Goal: Information Seeking & Learning: Learn about a topic

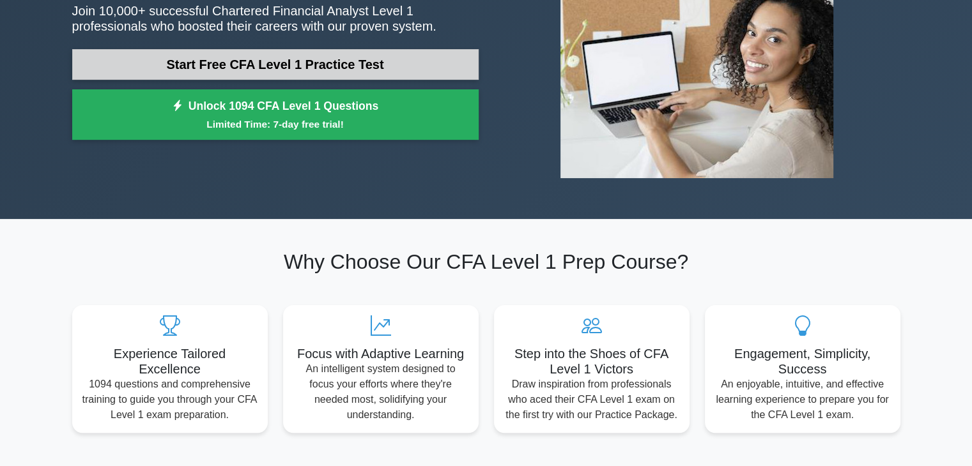
click at [310, 63] on link "Start Free CFA Level 1 Practice Test" at bounding box center [275, 64] width 406 height 31
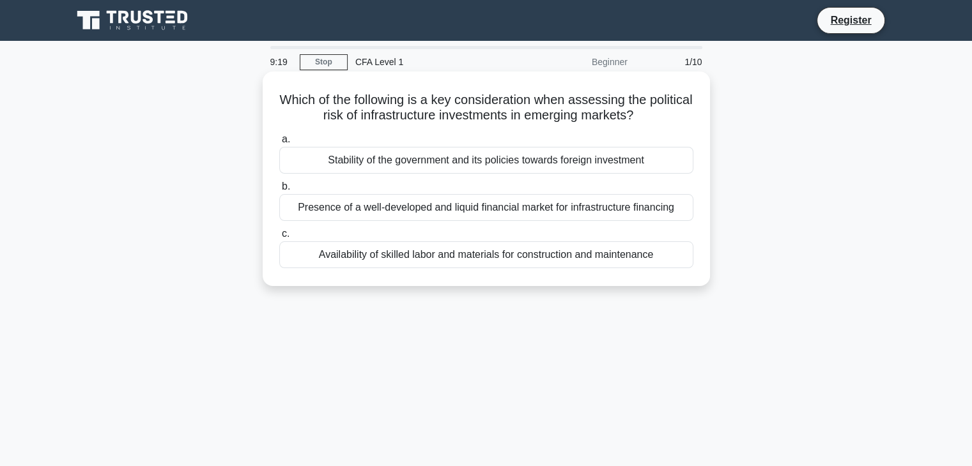
click at [363, 250] on div "Availability of skilled labor and materials for construction and maintenance" at bounding box center [486, 255] width 414 height 27
click at [279, 238] on input "c. Availability of skilled labor and materials for construction and maintenance" at bounding box center [279, 234] width 0 height 8
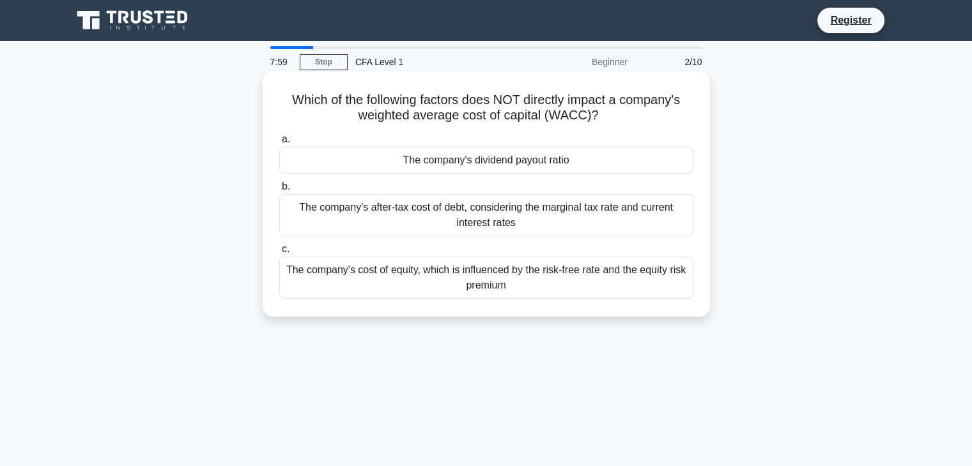
click at [350, 174] on div "a. The company's dividend payout ratio b. The company's after-tax cost of debt,…" at bounding box center [486, 215] width 429 height 173
click at [380, 174] on div "The company's dividend payout ratio" at bounding box center [486, 160] width 414 height 27
click at [279, 144] on input "a. The company's dividend payout ratio" at bounding box center [279, 139] width 0 height 8
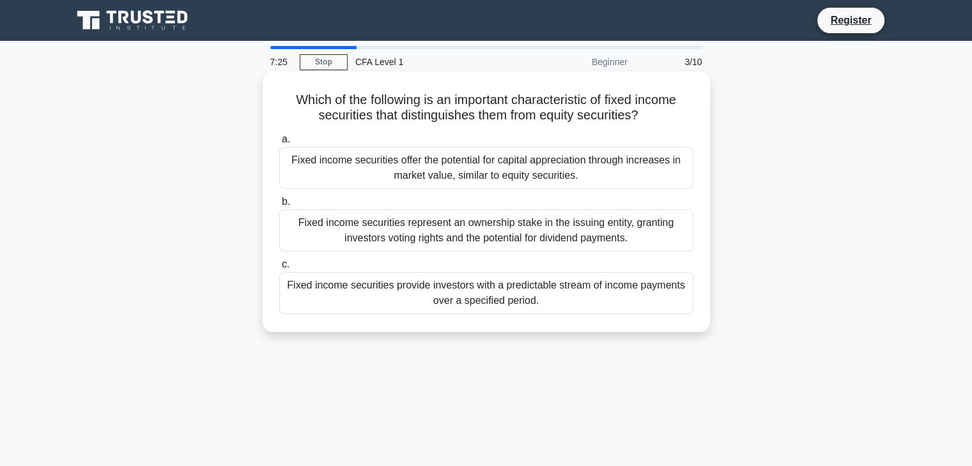
click at [287, 92] on h5 "Which of the following is an important characteristic of fixed income securitie…" at bounding box center [486, 108] width 417 height 32
drag, startPoint x: 287, startPoint y: 91, endPoint x: 617, endPoint y: 300, distance: 390.3
click at [617, 300] on div "Which of the following is an important characteristic of fixed income securitie…" at bounding box center [486, 202] width 437 height 250
copy div "Which of the following is an important characteristic of fixed income securitie…"
click at [311, 304] on div "Fixed income securities provide investors with a predictable stream of income p…" at bounding box center [486, 293] width 414 height 42
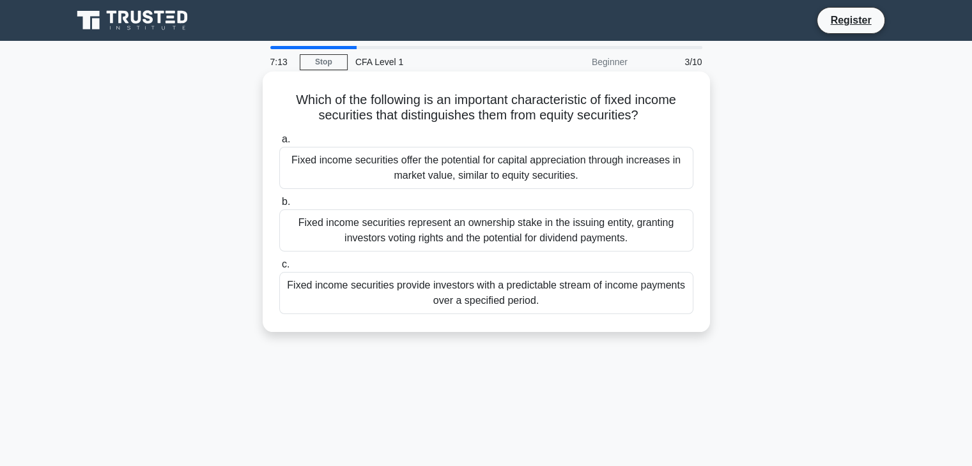
click at [279, 269] on input "c. Fixed income securities provide investors with a predictable stream of incom…" at bounding box center [279, 265] width 0 height 8
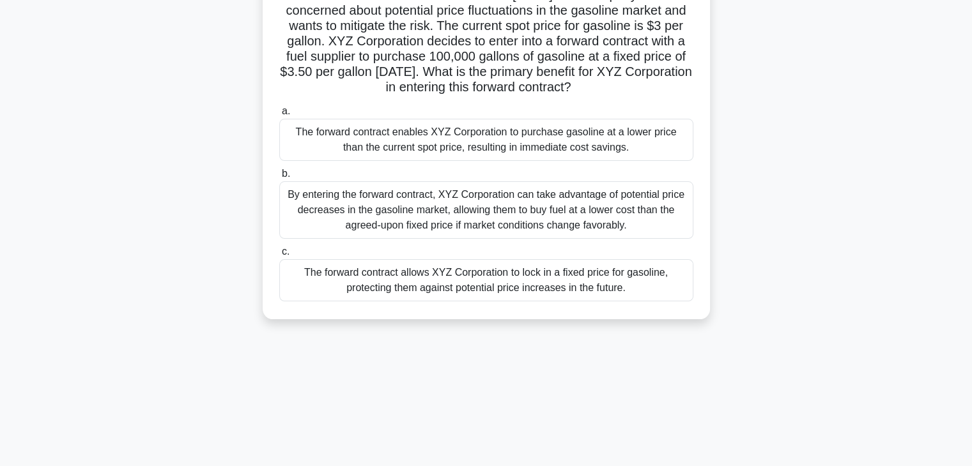
scroll to position [122, 0]
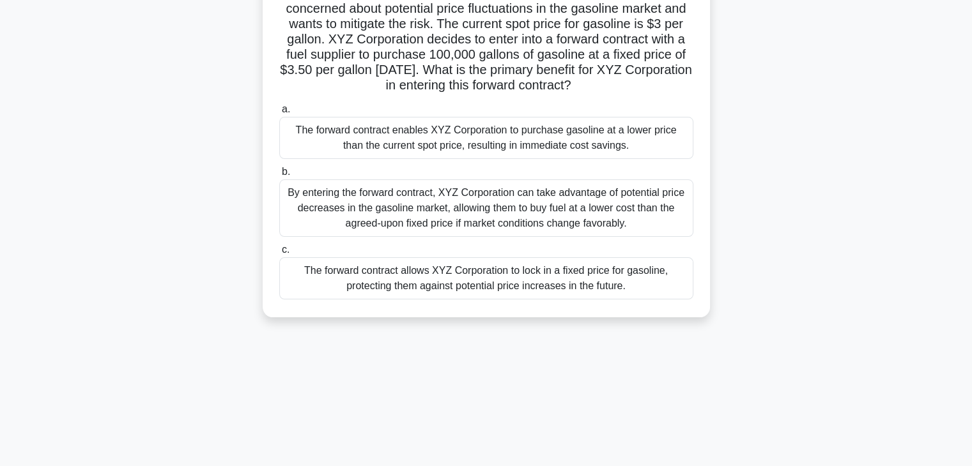
click at [410, 237] on div "By entering the forward contract, XYZ Corporation can take advantage of potenti…" at bounding box center [486, 209] width 414 height 58
click at [279, 176] on input "b. By entering the forward contract, XYZ Corporation can take advantage of pote…" at bounding box center [279, 172] width 0 height 8
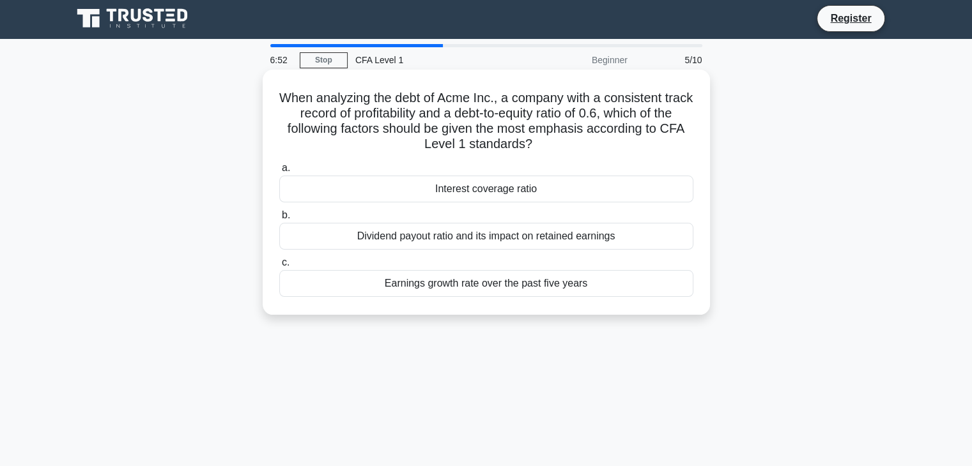
scroll to position [0, 0]
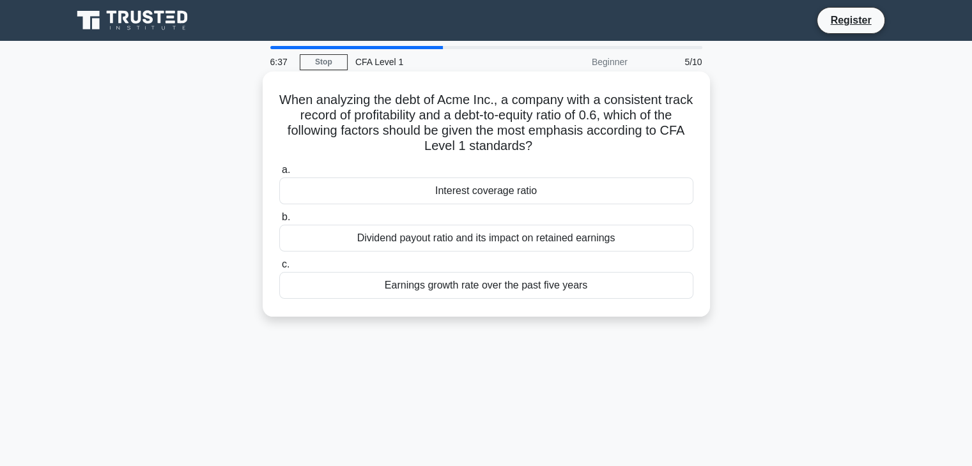
click at [468, 181] on div "Interest coverage ratio" at bounding box center [486, 191] width 414 height 27
click at [279, 174] on input "a. Interest coverage ratio" at bounding box center [279, 170] width 0 height 8
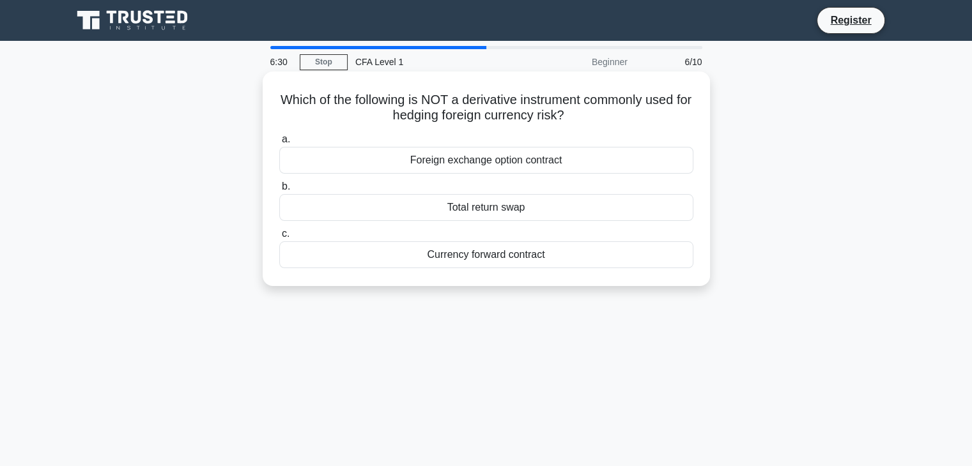
click at [483, 160] on div "Foreign exchange option contract" at bounding box center [486, 160] width 414 height 27
click at [279, 144] on input "a. Foreign exchange option contract" at bounding box center [279, 139] width 0 height 8
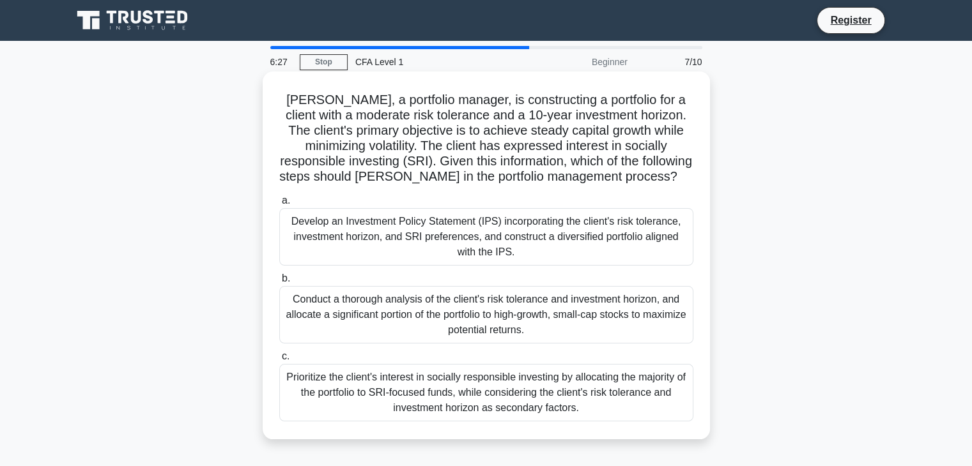
click at [352, 305] on div "Conduct a thorough analysis of the client's risk tolerance and investment horiz…" at bounding box center [486, 315] width 414 height 58
click at [279, 283] on input "b. Conduct a thorough analysis of the client's risk tolerance and investment ho…" at bounding box center [279, 279] width 0 height 8
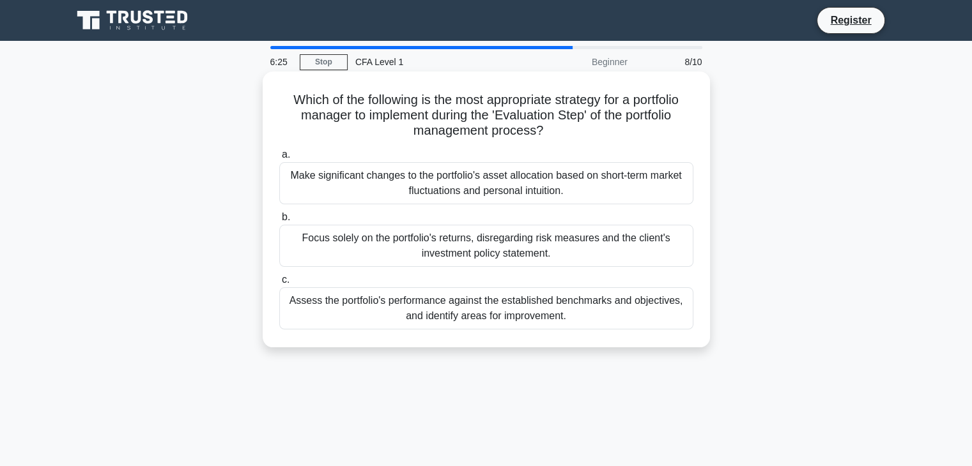
click at [527, 196] on div "Make significant changes to the portfolio's asset allocation based on short-ter…" at bounding box center [486, 183] width 414 height 42
click at [279, 159] on input "a. Make significant changes to the portfolio's asset allocation based on short-…" at bounding box center [279, 155] width 0 height 8
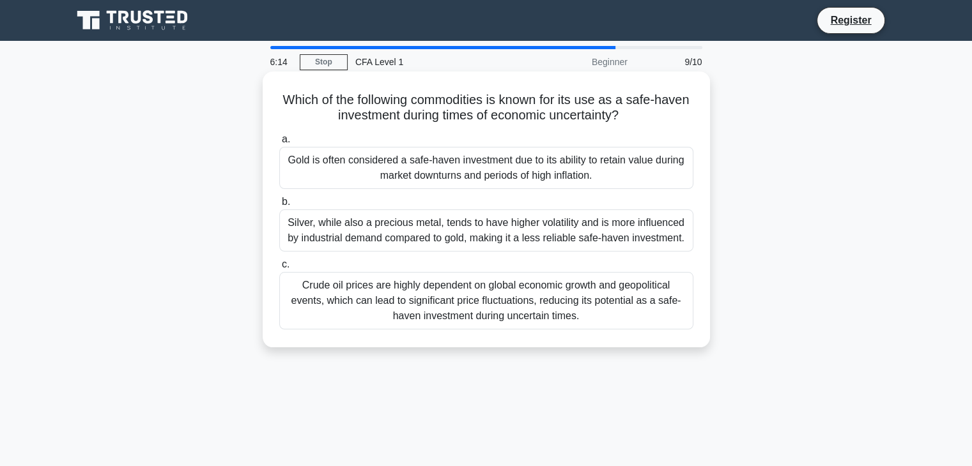
click at [415, 231] on div "Silver, while also a precious metal, tends to have higher volatility and is mor…" at bounding box center [486, 231] width 414 height 42
click at [279, 206] on input "b. Silver, while also a precious metal, tends to have higher volatility and is …" at bounding box center [279, 202] width 0 height 8
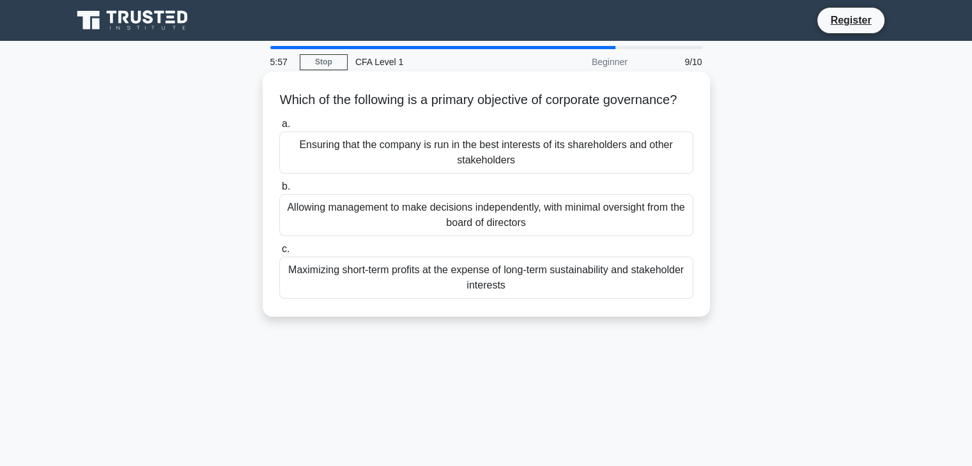
click at [452, 174] on div "Ensuring that the company is run in the best interests of its shareholders and …" at bounding box center [486, 153] width 414 height 42
click at [279, 128] on input "a. Ensuring that the company is run in the best interests of its shareholders a…" at bounding box center [279, 124] width 0 height 8
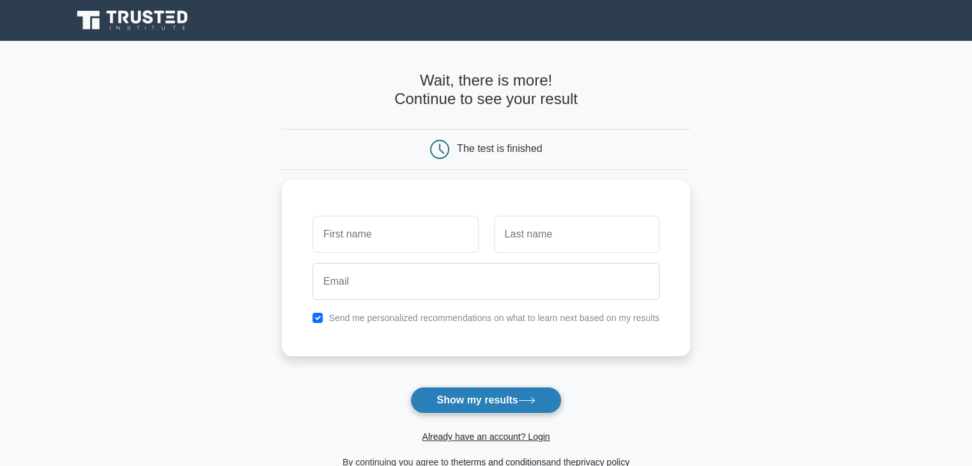
click at [449, 400] on button "Show my results" at bounding box center [485, 400] width 151 height 27
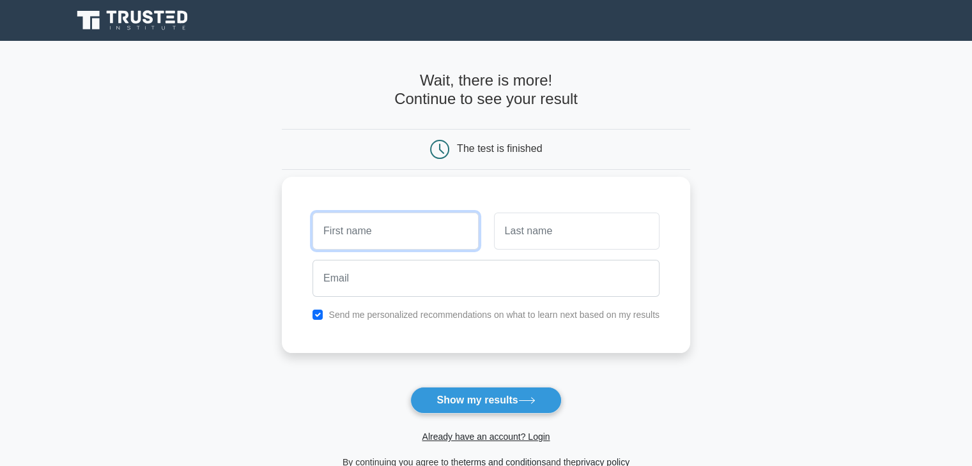
click at [410, 236] on input "text" at bounding box center [394, 231] width 165 height 37
type input "[PERSON_NAME]"
click at [548, 246] on input "text" at bounding box center [576, 231] width 165 height 37
type input "Anand P V"
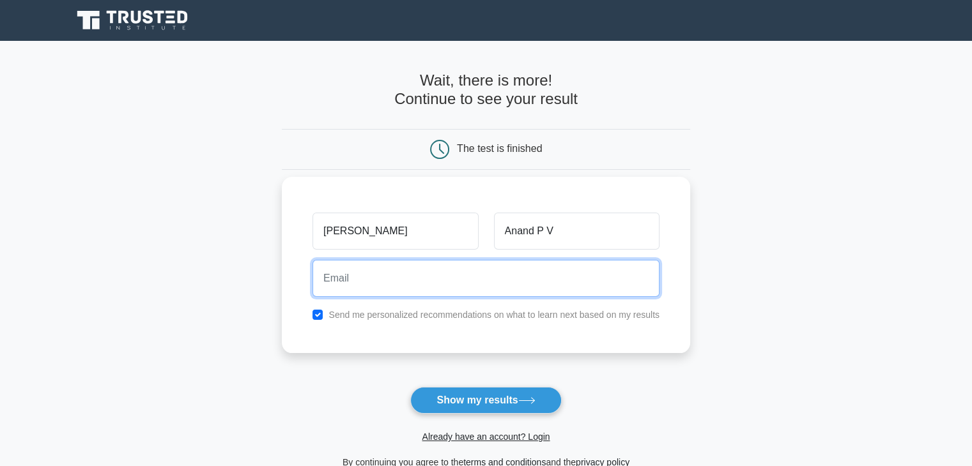
click at [445, 286] on input "email" at bounding box center [485, 278] width 347 height 37
type input "suseela.k124@gmail.com"
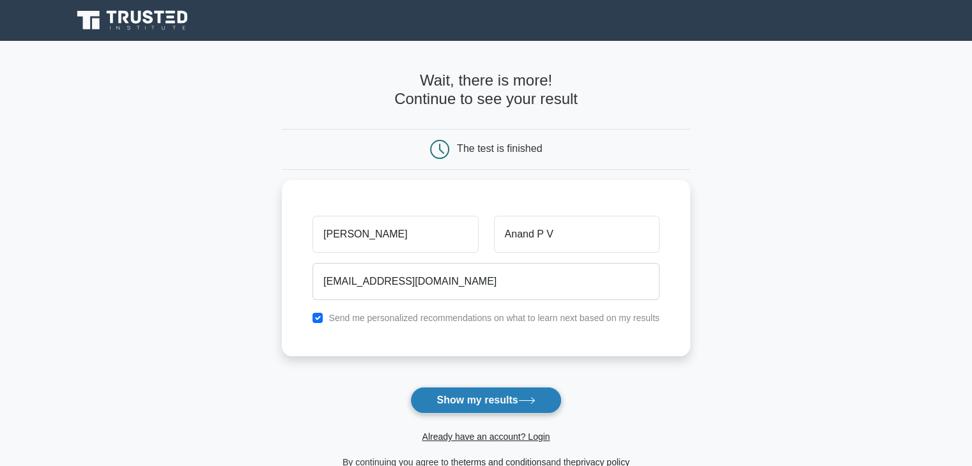
click at [471, 389] on button "Show my results" at bounding box center [485, 400] width 151 height 27
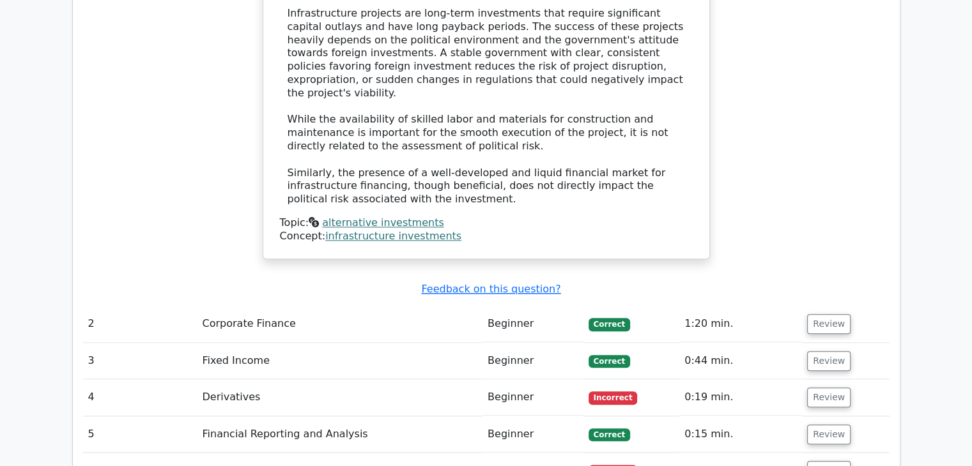
scroll to position [1390, 0]
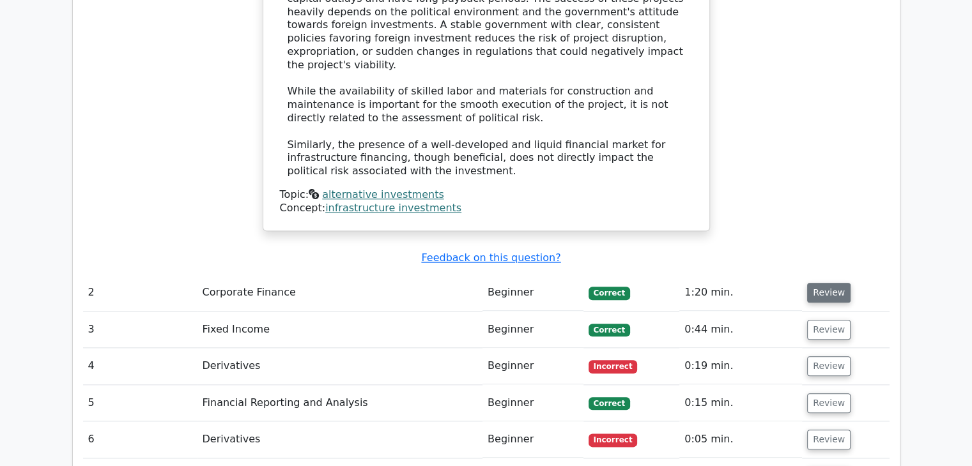
click at [820, 283] on button "Review" at bounding box center [828, 293] width 43 height 20
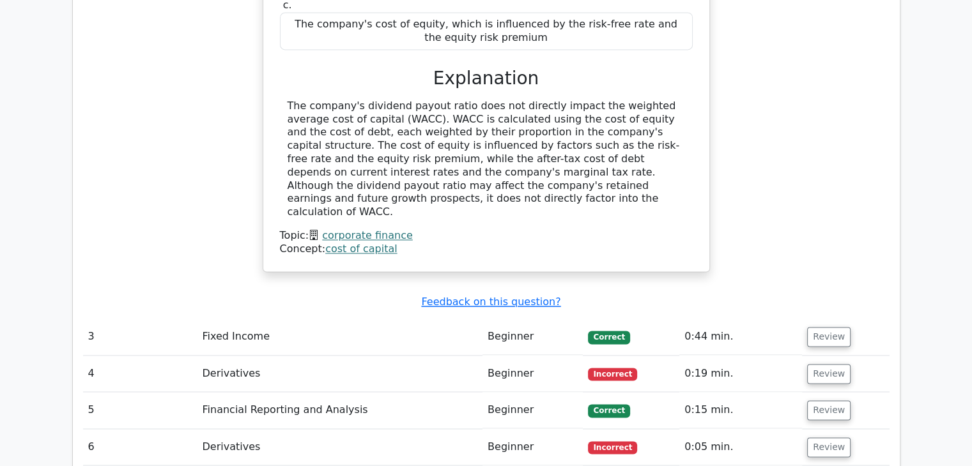
scroll to position [1871, 0]
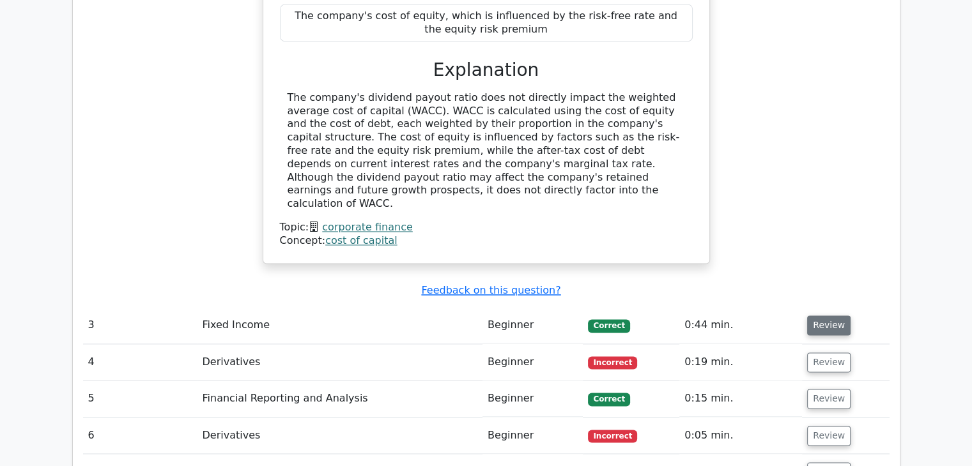
click at [824, 316] on button "Review" at bounding box center [828, 326] width 43 height 20
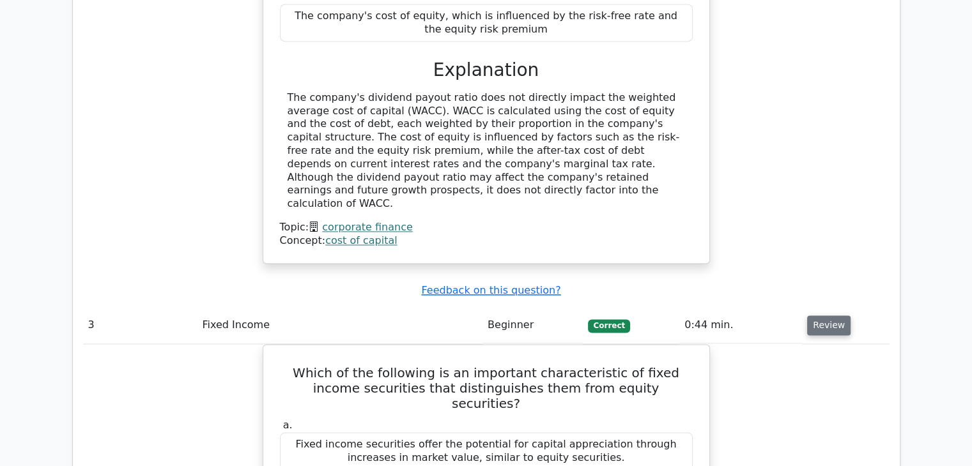
click at [824, 316] on button "Review" at bounding box center [828, 326] width 43 height 20
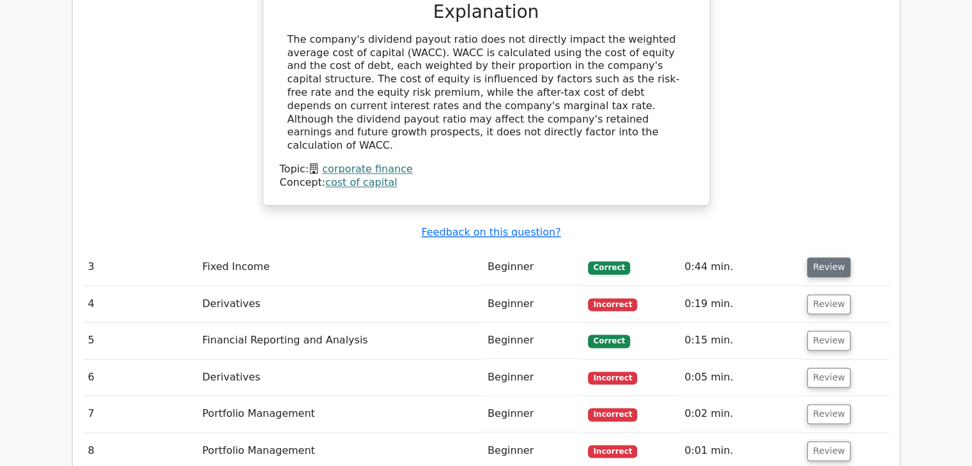
scroll to position [1943, 0]
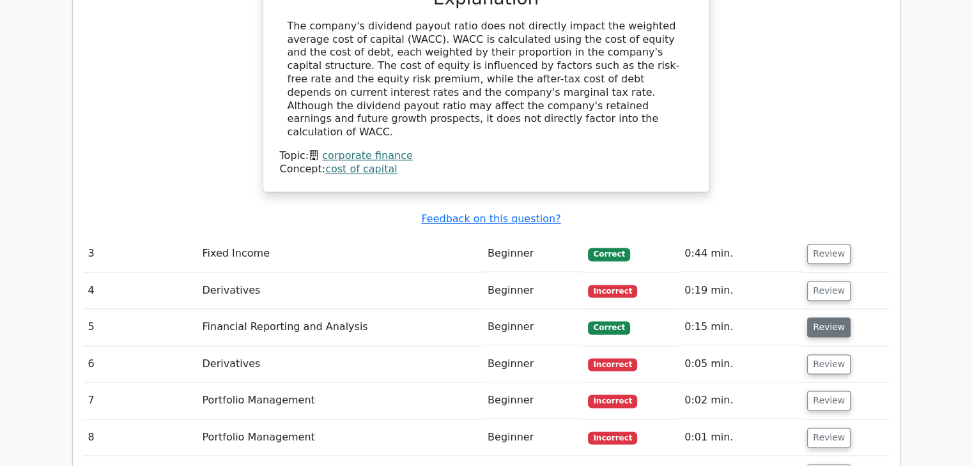
click at [826, 318] on button "Review" at bounding box center [828, 328] width 43 height 20
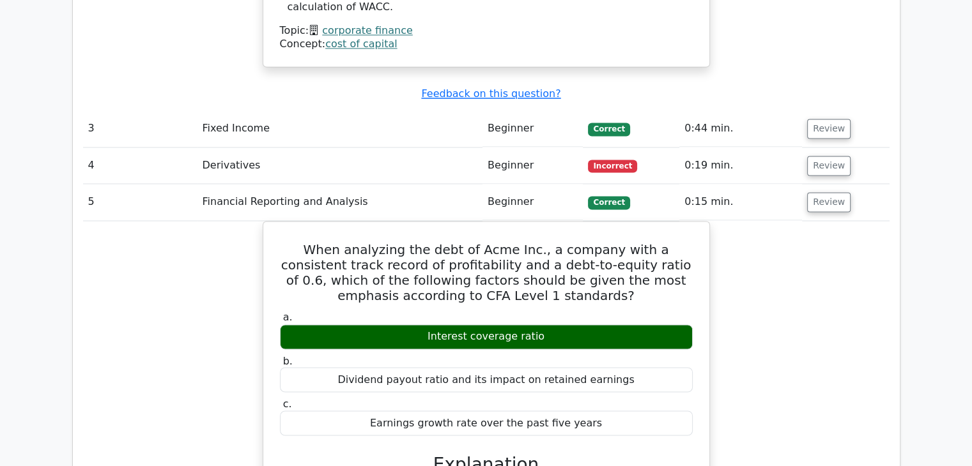
scroll to position [2069, 0]
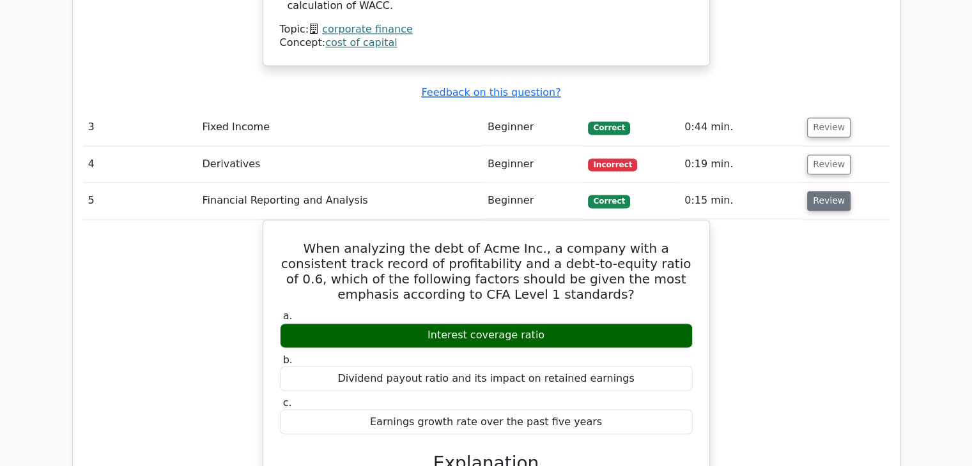
click at [812, 191] on button "Review" at bounding box center [828, 201] width 43 height 20
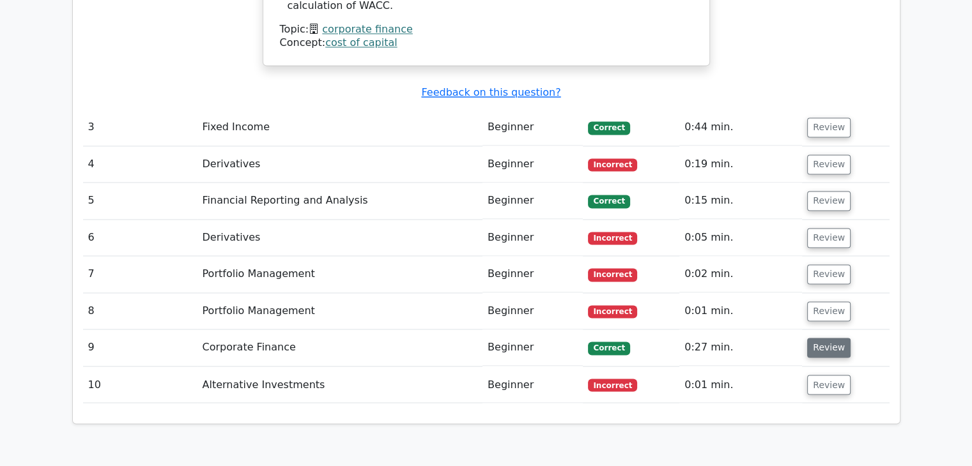
click at [822, 338] on button "Review" at bounding box center [828, 348] width 43 height 20
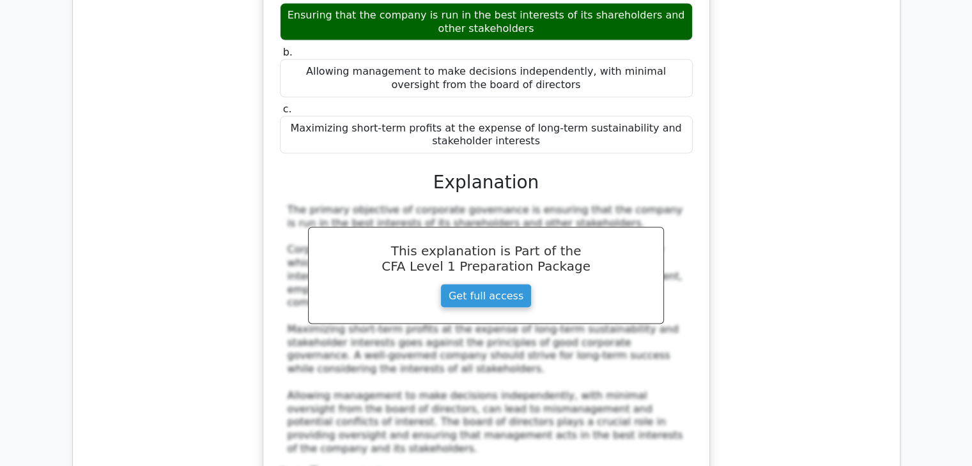
scroll to position [2504, 0]
